Goal: Task Accomplishment & Management: Manage account settings

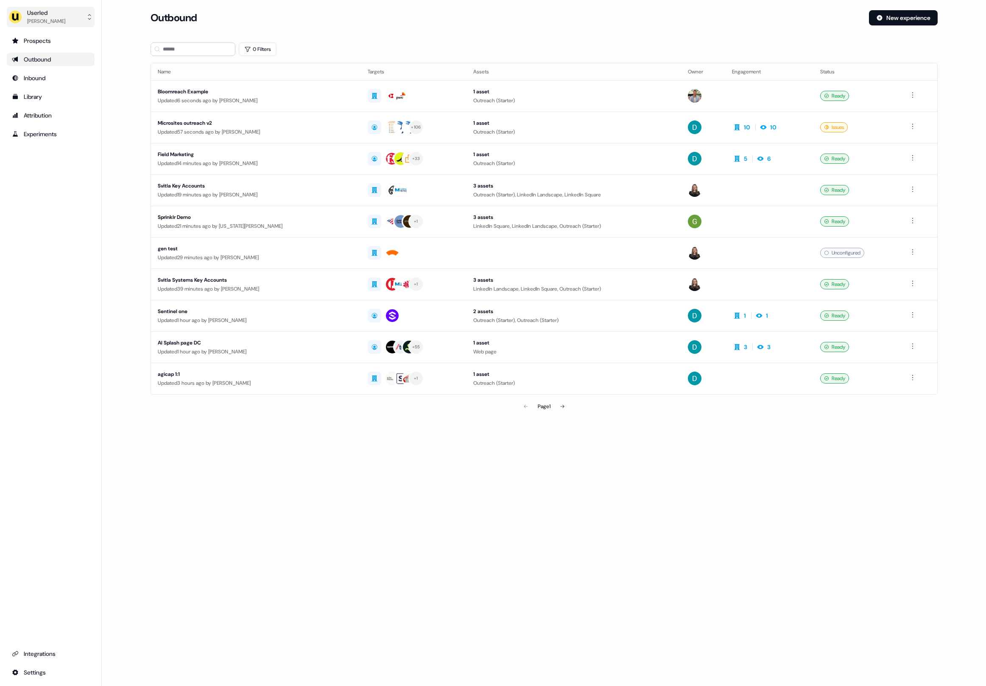
click at [67, 20] on button "Userled [PERSON_NAME]" at bounding box center [51, 17] width 88 height 20
click at [66, 33] on div "Impersonate (Admin)" at bounding box center [50, 39] width 81 height 15
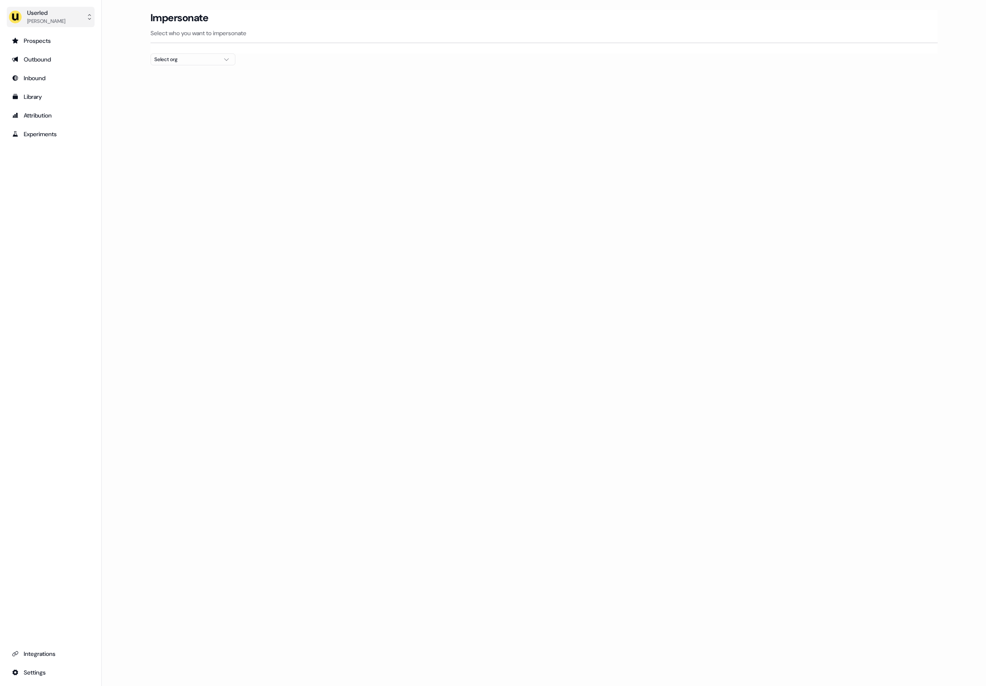
click at [69, 21] on button "Userled [PERSON_NAME]" at bounding box center [51, 17] width 88 height 20
click at [154, 69] on div "Userled [PERSON_NAME] Impersonate (Admin) Help documentation Feedback Logout Pr…" at bounding box center [493, 343] width 986 height 686
click at [161, 68] on div at bounding box center [544, 68] width 787 height 7
click at [178, 59] on div "Select org" at bounding box center [186, 59] width 64 height 8
type input "*"
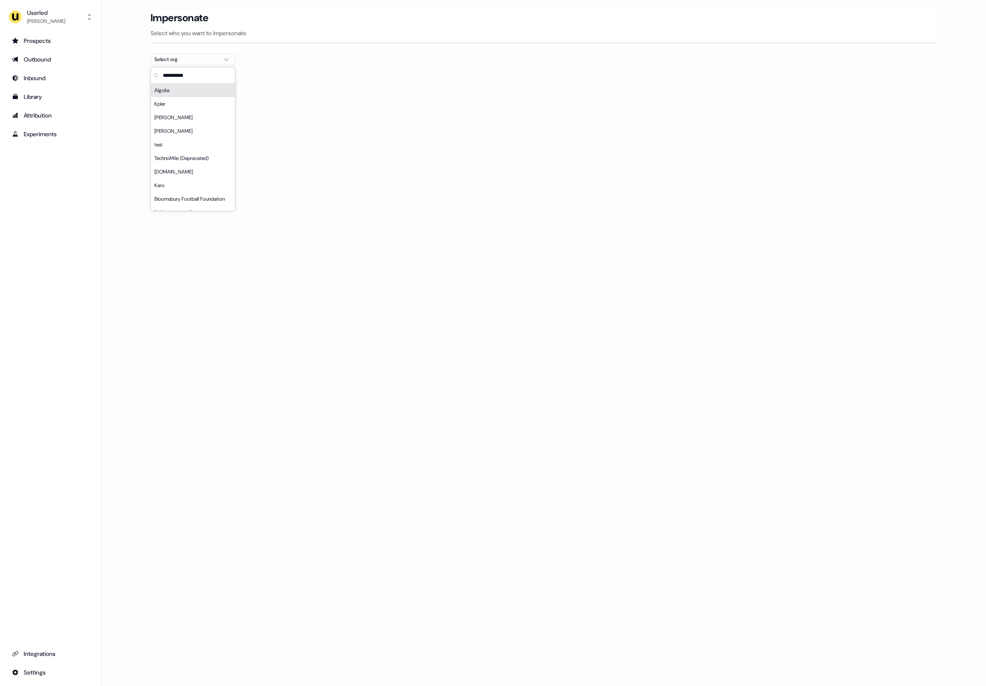
click at [677, 71] on div at bounding box center [544, 68] width 787 height 7
